Goal: Information Seeking & Learning: Learn about a topic

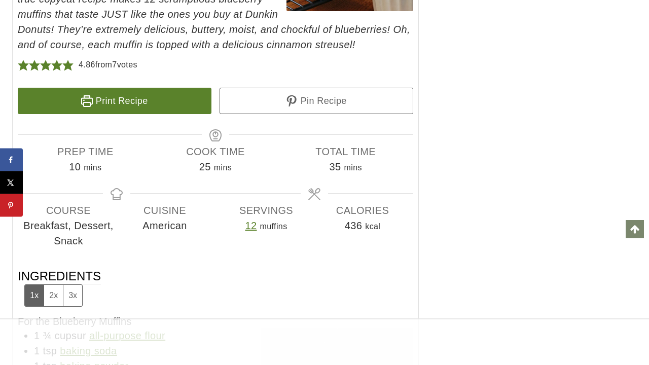
scroll to position [5450, 0]
